Goal: Task Accomplishment & Management: Manage account settings

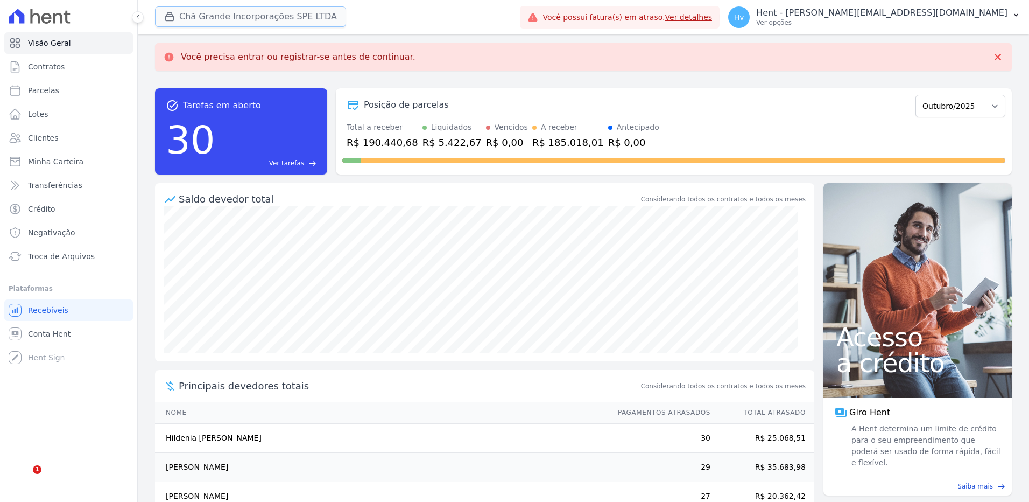
click at [251, 18] on button "Chã Grande Incorporações SPE LTDA" at bounding box center [250, 16] width 191 height 20
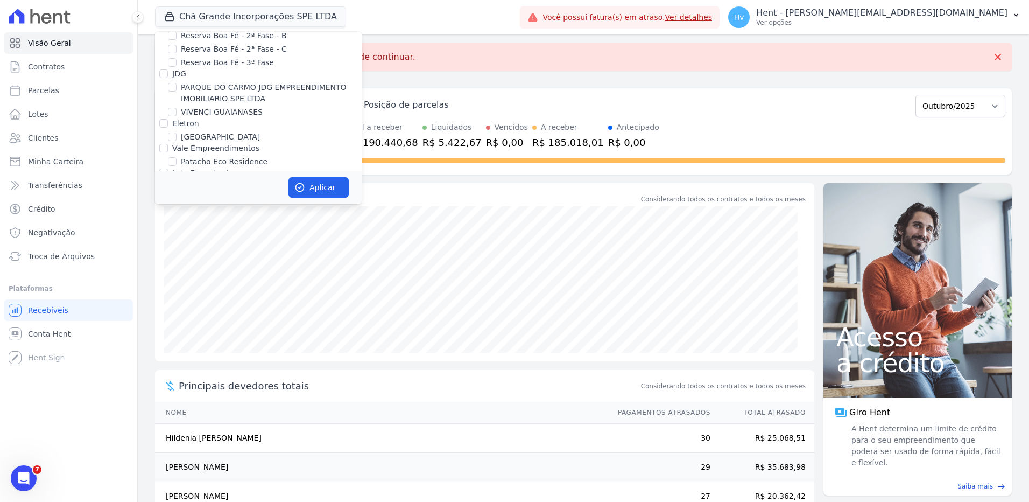
scroll to position [7346, 0]
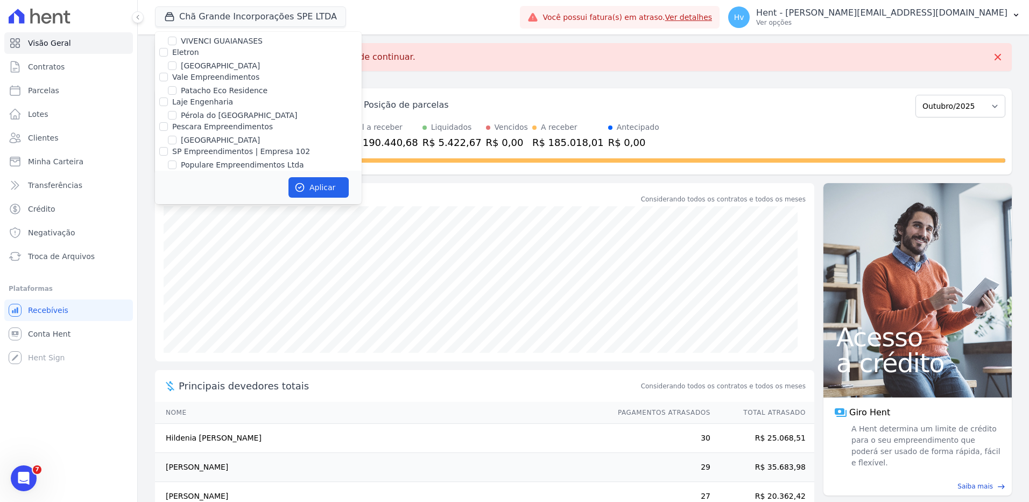
click at [191, 360] on label "RESIDENCIAL ABSOLUTO EMPREENDIMENTO IMOBILIARIO SPE LTDA" at bounding box center [271, 371] width 181 height 23
click at [177, 361] on input "RESIDENCIAL ABSOLUTO EMPREENDIMENTO IMOBILIARIO SPE LTDA" at bounding box center [172, 365] width 9 height 9
checkbox input "true"
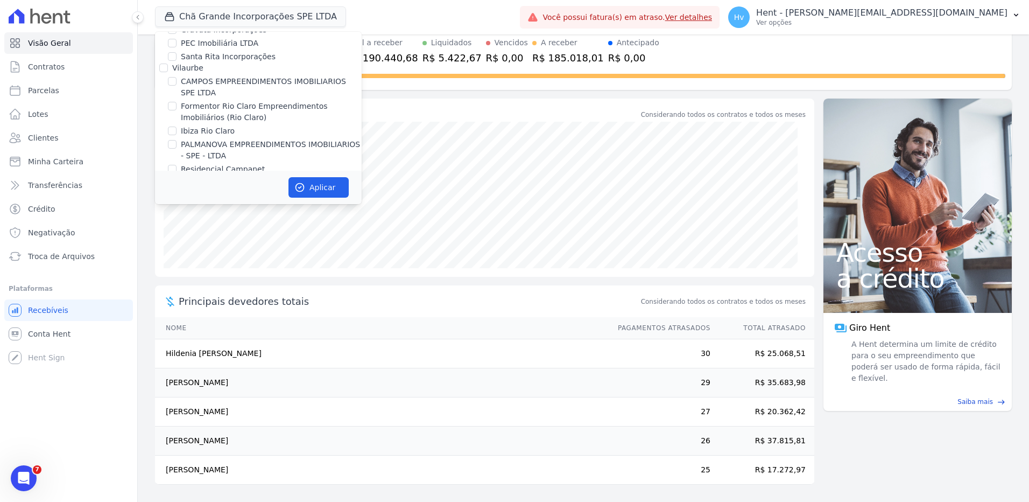
scroll to position [3053, 0]
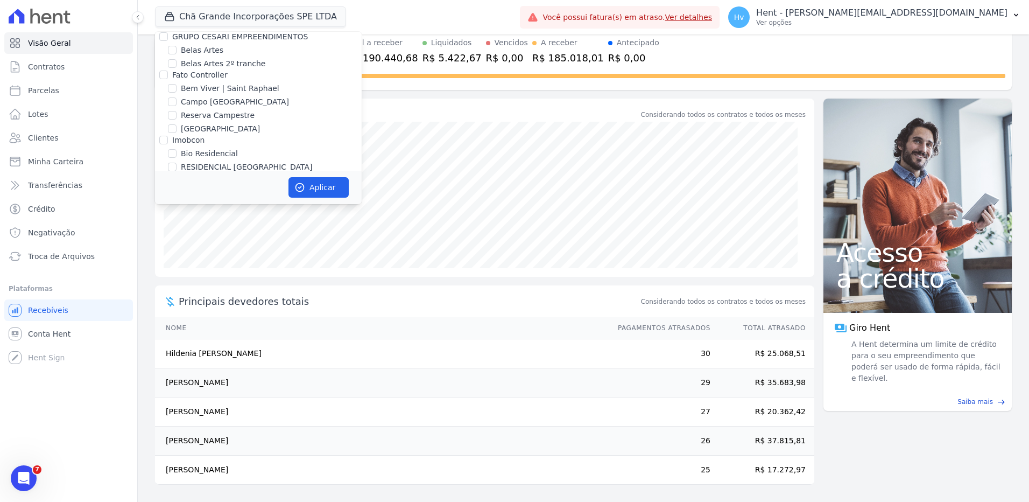
click at [265, 265] on label "Chã Grande Incorporações SPE LTDA" at bounding box center [250, 270] width 138 height 11
click at [177, 266] on input "Chã Grande Incorporações SPE LTDA" at bounding box center [172, 270] width 9 height 9
checkbox input "false"
click at [329, 192] on button "Aplicar" at bounding box center [318, 187] width 60 height 20
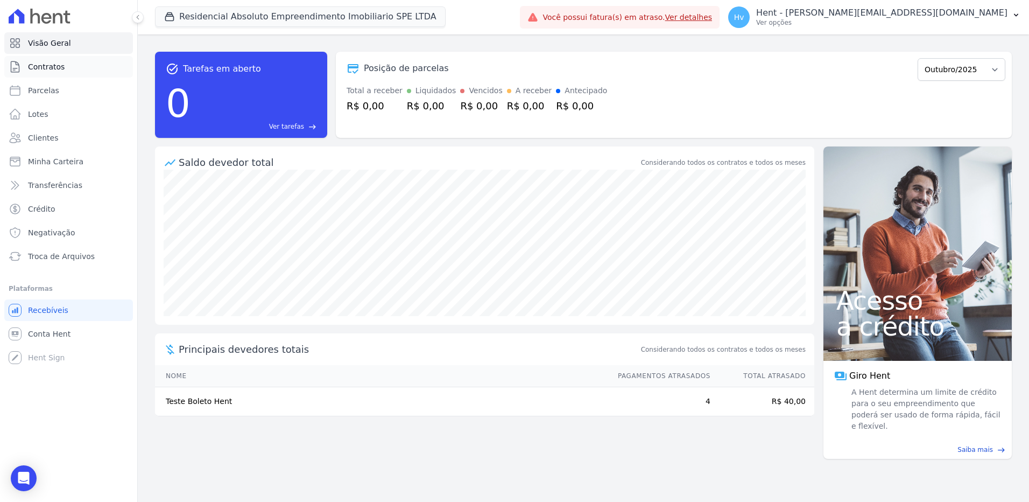
click at [40, 67] on span "Contratos" at bounding box center [46, 66] width 37 height 11
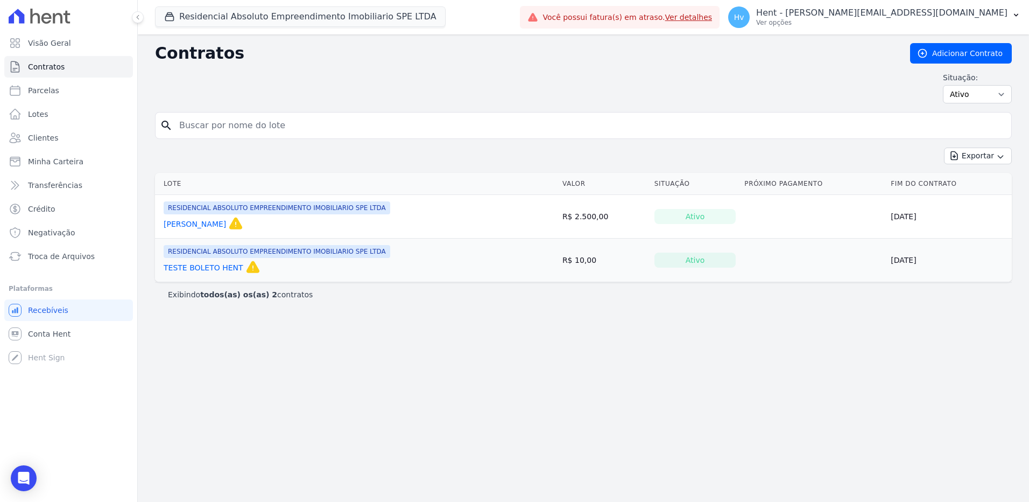
click at [901, 375] on div "Contratos Adicionar Contrato Situação: Ativo Todos Pausado Distratado Rascunho …" at bounding box center [583, 267] width 891 height 467
click at [989, 90] on select "Ativo Todos Pausado Distratado Rascunho Expirado Encerrado" at bounding box center [977, 94] width 69 height 18
drag, startPoint x: 263, startPoint y: 223, endPoint x: 279, endPoint y: 223, distance: 15.6
click at [226, 223] on link "BEATRIZ RODRIGUES DA SILVA - Teste" at bounding box center [195, 224] width 62 height 11
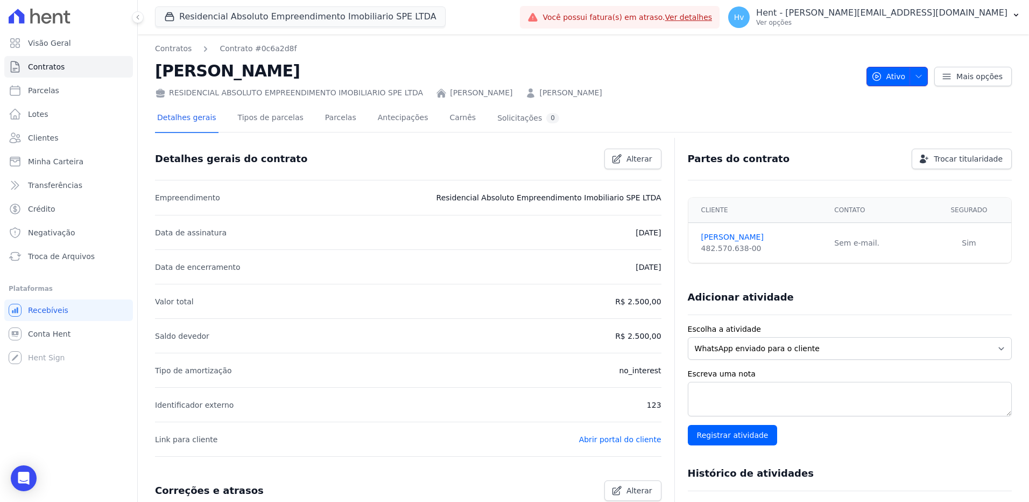
click at [914, 78] on icon "button" at bounding box center [918, 76] width 9 height 9
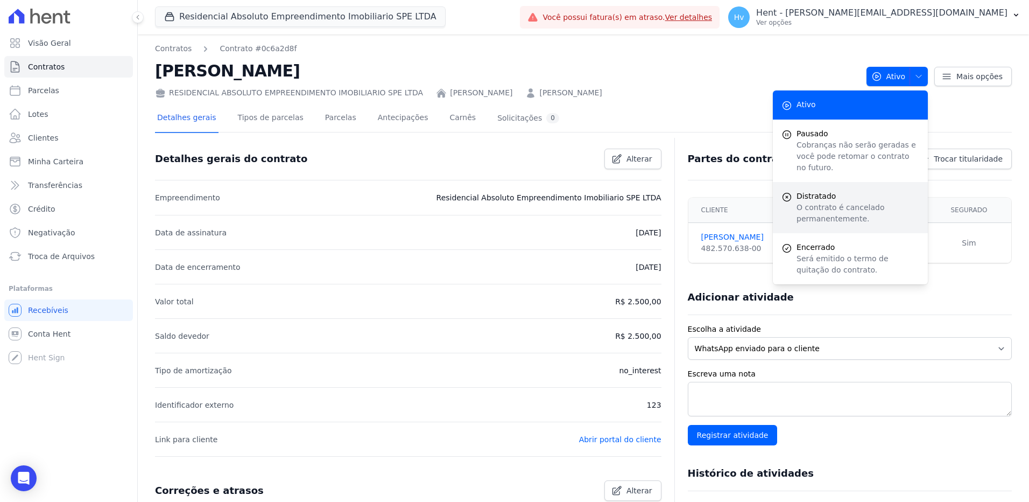
click at [887, 202] on p "O contrato é cancelado permanentemente." at bounding box center [858, 213] width 123 height 23
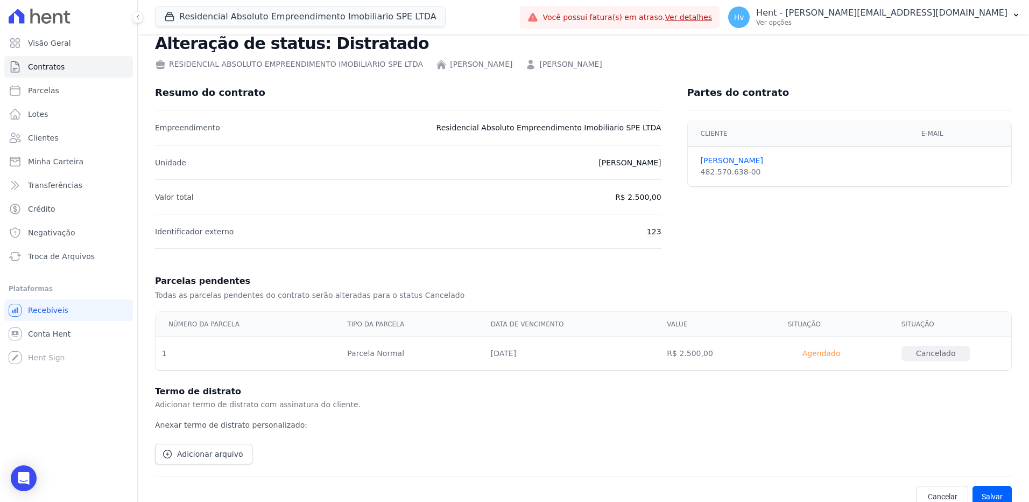
scroll to position [40, 0]
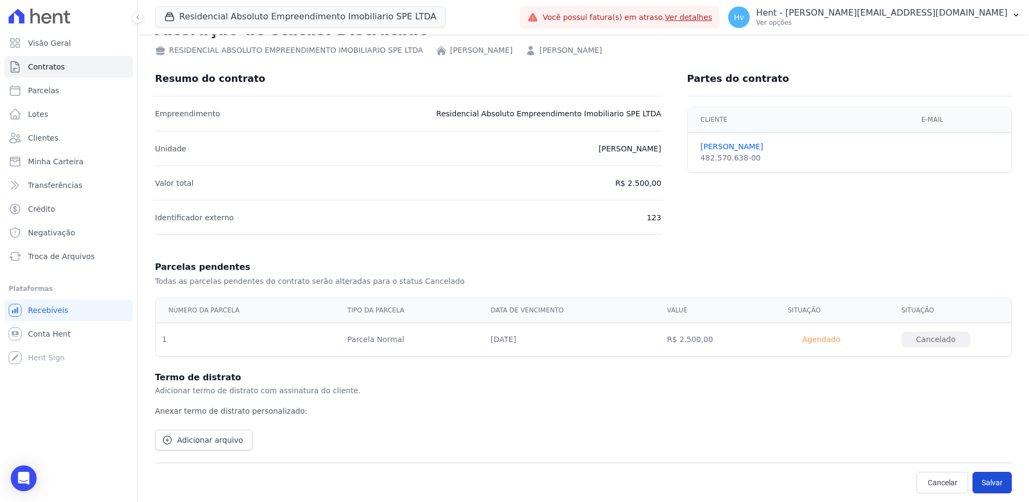
click at [981, 481] on button "Salvar" at bounding box center [992, 482] width 39 height 22
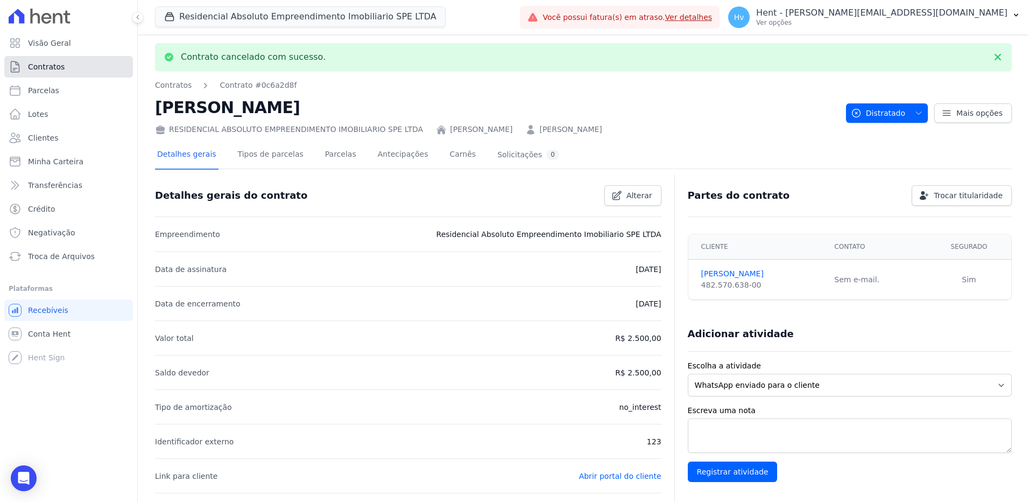
click at [45, 66] on span "Contratos" at bounding box center [46, 66] width 37 height 11
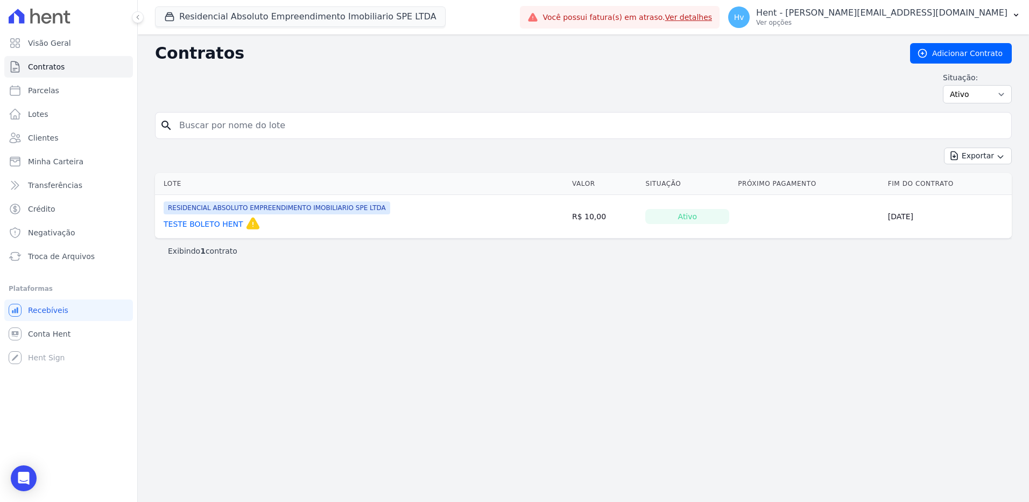
click at [180, 221] on link "TESTE BOLETO HENT" at bounding box center [204, 224] width 80 height 11
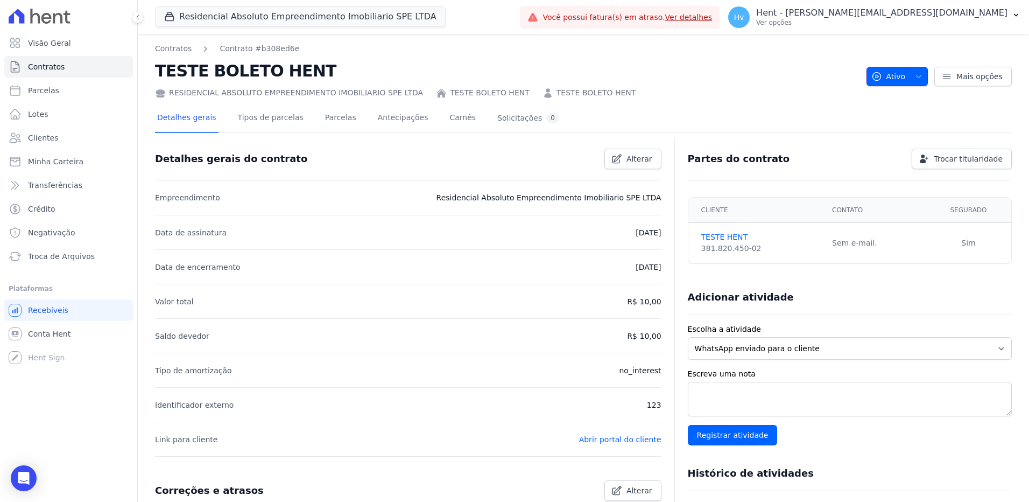
click at [917, 79] on icon "button" at bounding box center [918, 76] width 9 height 9
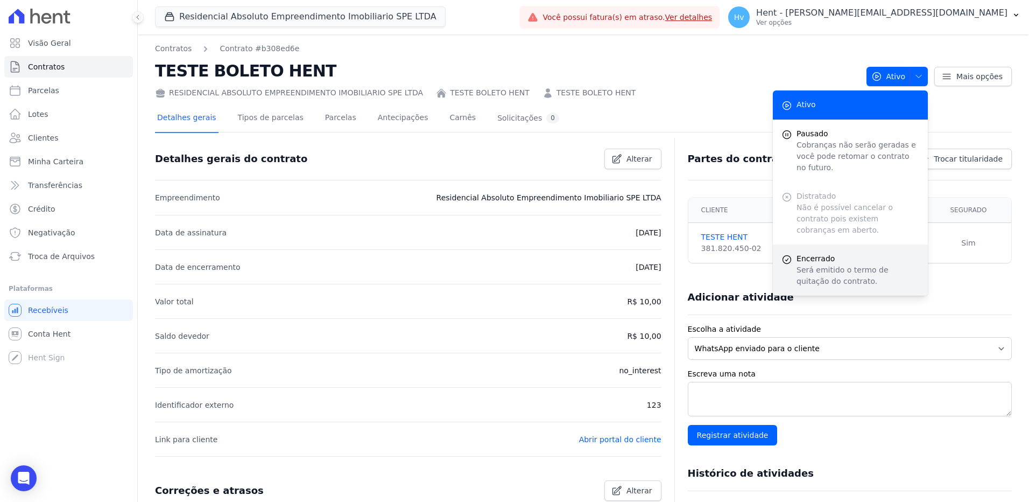
click at [840, 264] on p "Será emitido o termo de quitação do contrato." at bounding box center [858, 275] width 123 height 23
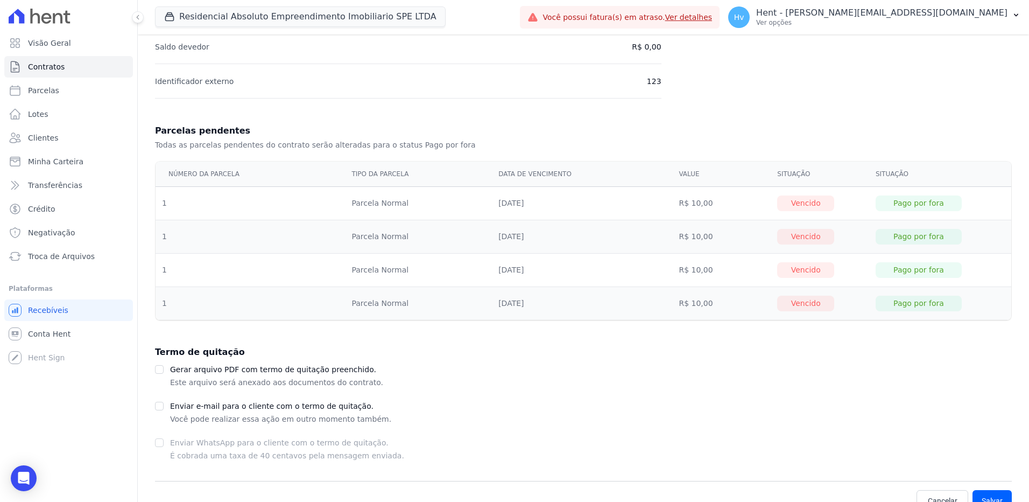
scroll to position [229, 0]
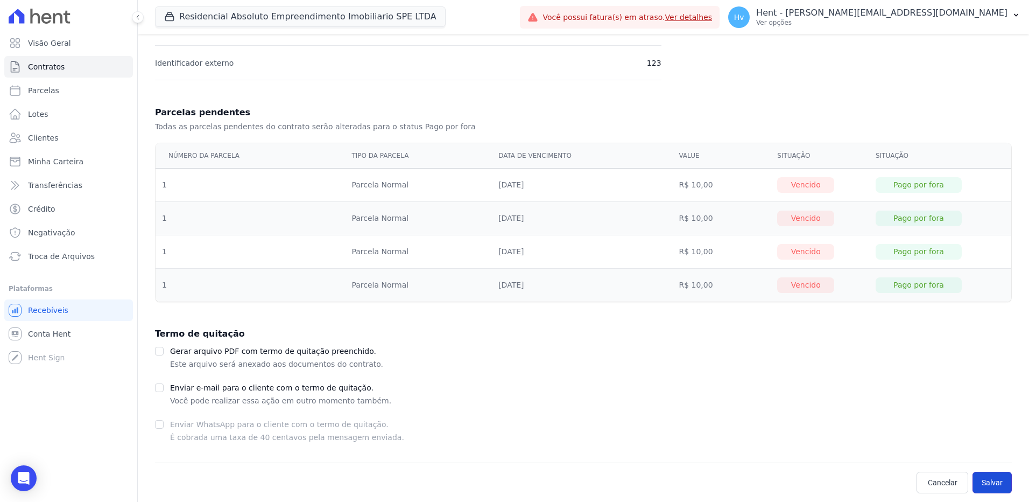
click at [978, 484] on button "Salvar" at bounding box center [992, 482] width 39 height 22
click at [58, 65] on span "Contratos" at bounding box center [46, 66] width 37 height 11
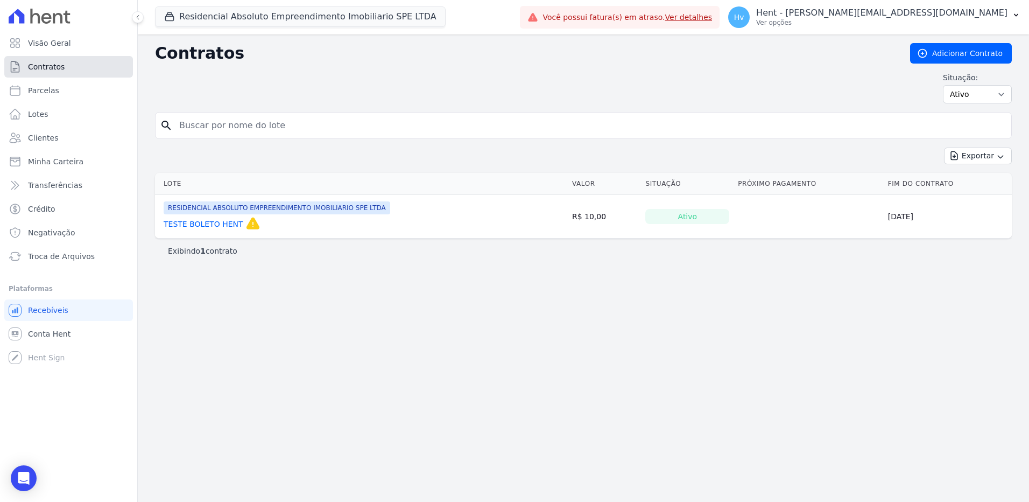
click at [57, 66] on span "Contratos" at bounding box center [46, 66] width 37 height 11
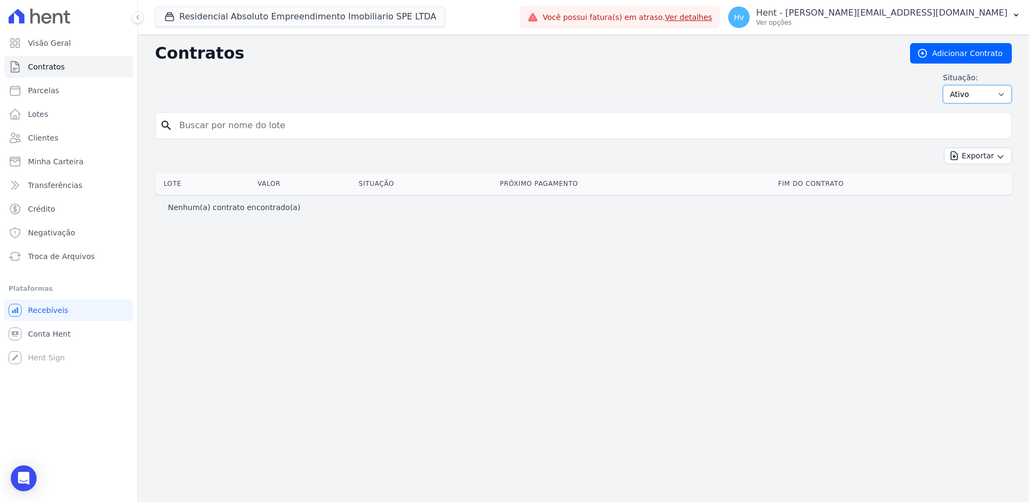
click at [998, 95] on select "Ativo Todos Pausado Distratado Rascunho Expirado Encerrado" at bounding box center [977, 94] width 69 height 18
select select "draft"
click at [948, 85] on select "Ativo Todos Pausado Distratado Rascunho Expirado Encerrado" at bounding box center [977, 94] width 69 height 18
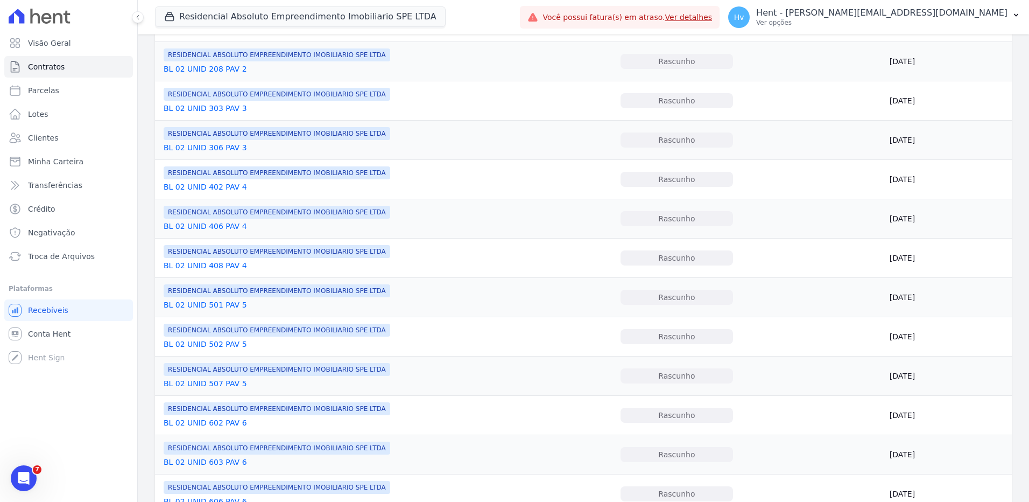
scroll to position [453, 0]
